Goal: Transaction & Acquisition: Book appointment/travel/reservation

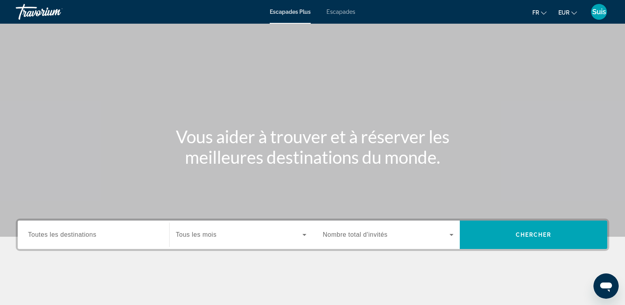
click at [338, 9] on font "Escapades" at bounding box center [340, 12] width 29 height 6
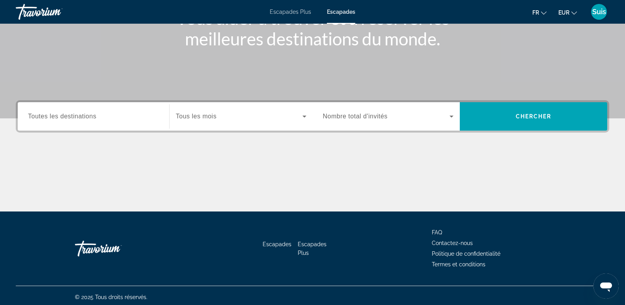
click at [70, 118] on span "Toutes les destinations" at bounding box center [62, 116] width 68 height 7
click at [70, 118] on input "Destination Toutes les destinations" at bounding box center [93, 116] width 131 height 9
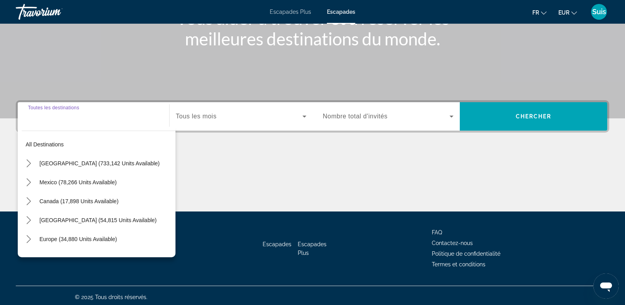
scroll to position [121, 0]
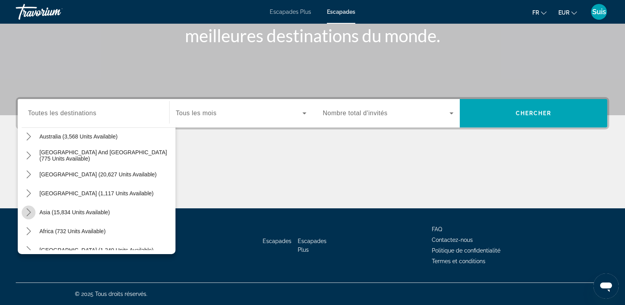
click at [30, 212] on icon "Toggle Asia (15,834 units available) submenu" at bounding box center [28, 212] width 4 height 8
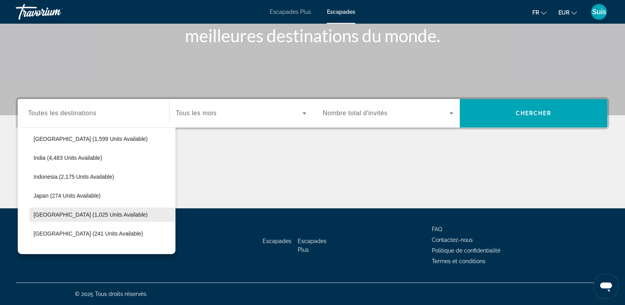
scroll to position [272, 0]
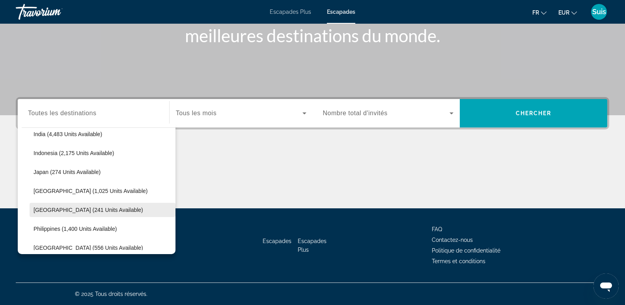
click at [50, 211] on span "[GEOGRAPHIC_DATA] (241 units available)" at bounding box center [88, 210] width 110 height 6
type input "**********"
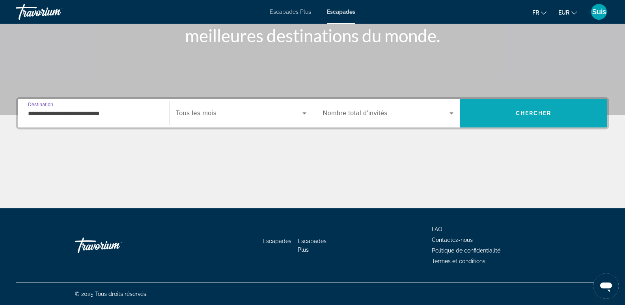
click at [540, 113] on span "Chercher" at bounding box center [533, 113] width 36 height 6
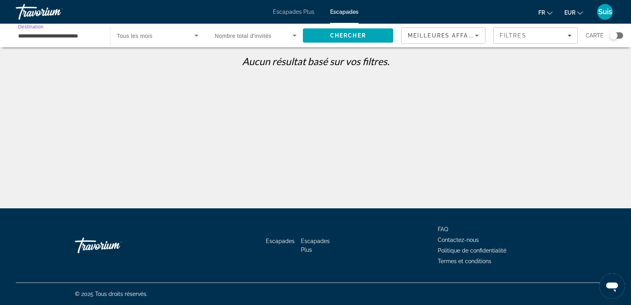
click at [37, 36] on input "**********" at bounding box center [59, 35] width 82 height 9
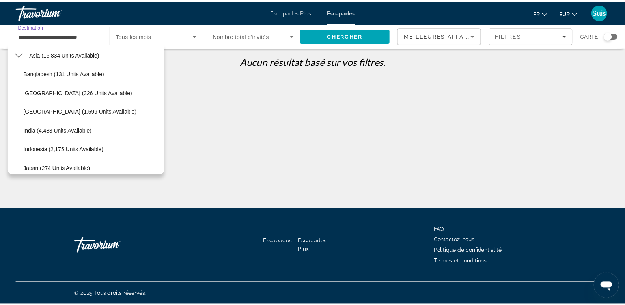
scroll to position [175, 0]
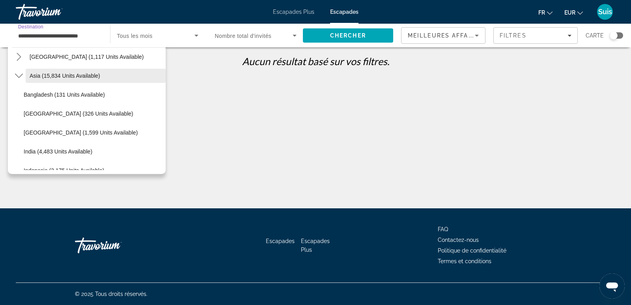
click at [38, 76] on span "Asia (15,834 units available)" at bounding box center [65, 76] width 71 height 6
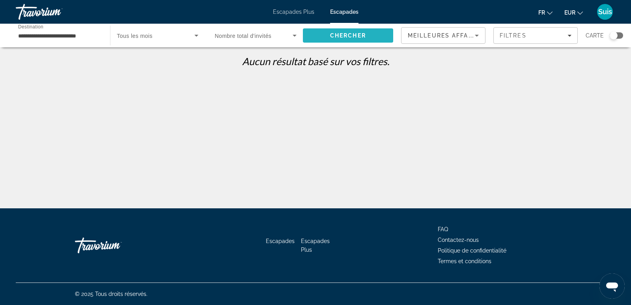
click at [346, 36] on span "Chercher" at bounding box center [348, 35] width 36 height 6
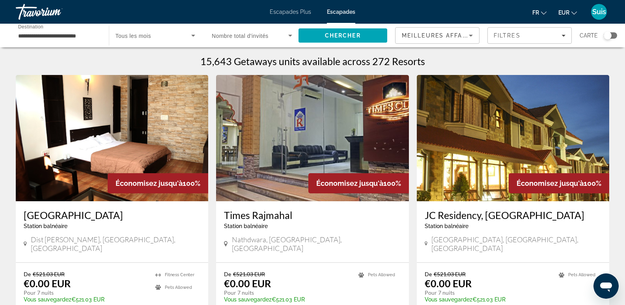
click at [612, 36] on div "Search widget" at bounding box center [609, 35] width 13 height 6
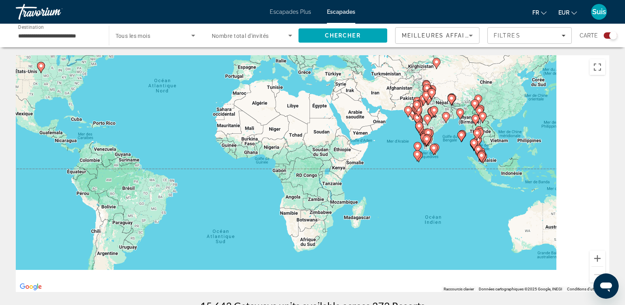
drag, startPoint x: 512, startPoint y: 261, endPoint x: 363, endPoint y: 174, distance: 171.7
click at [363, 174] on div "Pour activer le glissement avec le clavier, appuyez sur Alt+Entrée. Une fois ce…" at bounding box center [312, 173] width 593 height 236
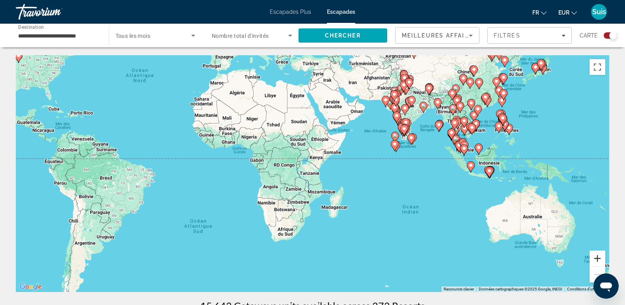
click at [597, 257] on button "Zoom avant" at bounding box center [597, 258] width 16 height 16
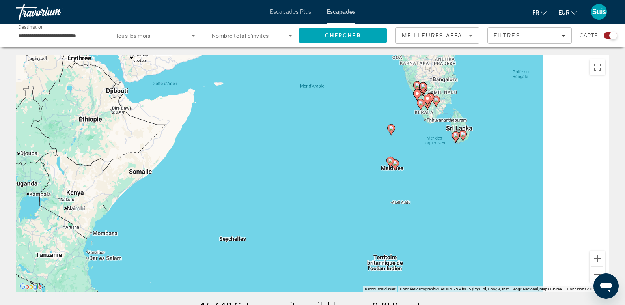
drag, startPoint x: 575, startPoint y: 177, endPoint x: 320, endPoint y: 261, distance: 268.1
click at [320, 261] on div "Pour activer le glissement avec le clavier, appuyez sur Alt+Entrée. Une fois ce…" at bounding box center [312, 173] width 593 height 236
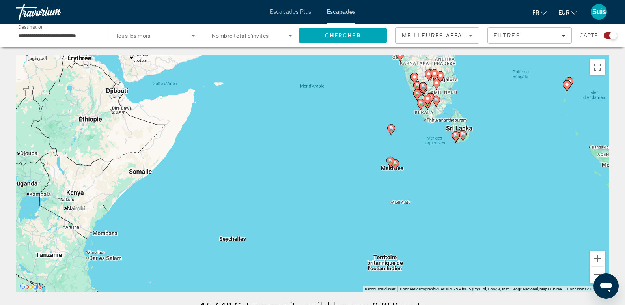
click at [396, 164] on image "Contenu principal" at bounding box center [395, 163] width 5 height 5
type input "**********"
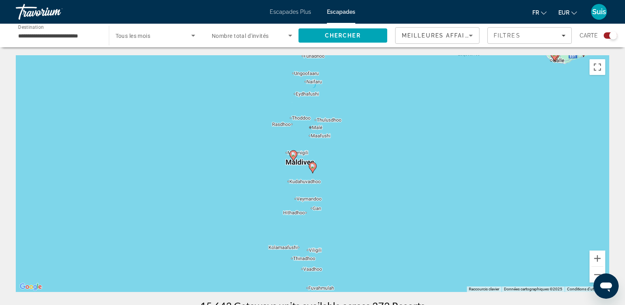
click at [312, 167] on image "Contenu principal" at bounding box center [312, 166] width 5 height 5
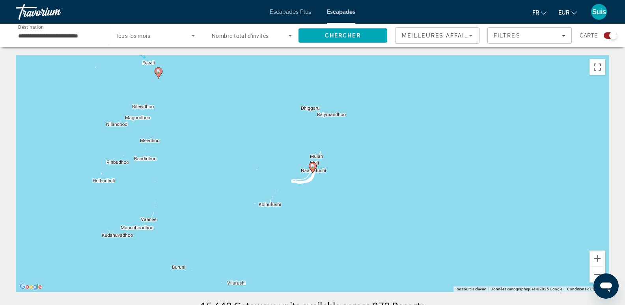
click at [312, 166] on image "Contenu principal" at bounding box center [312, 166] width 5 height 5
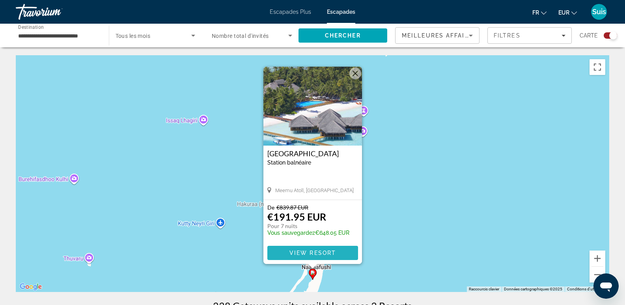
click at [315, 254] on span "View Resort" at bounding box center [312, 252] width 47 height 6
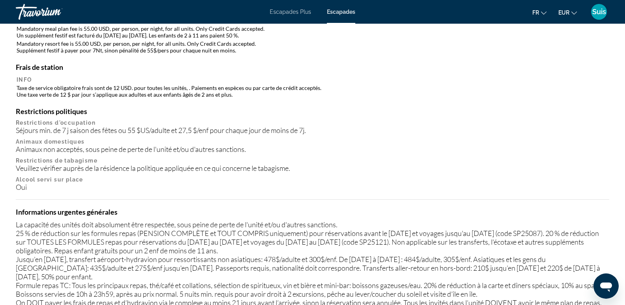
scroll to position [515, 0]
